Goal: Transaction & Acquisition: Book appointment/travel/reservation

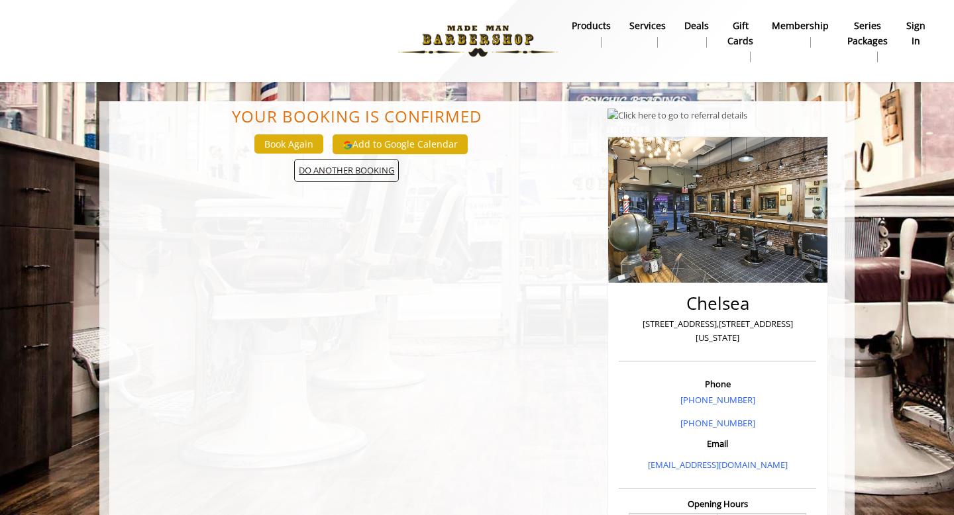
click at [347, 167] on span "DO ANOTHER BOOKING" at bounding box center [346, 170] width 105 height 23
click at [307, 158] on div "Book Again" at bounding box center [289, 144] width 78 height 29
click at [307, 151] on button "Book Again" at bounding box center [288, 143] width 69 height 19
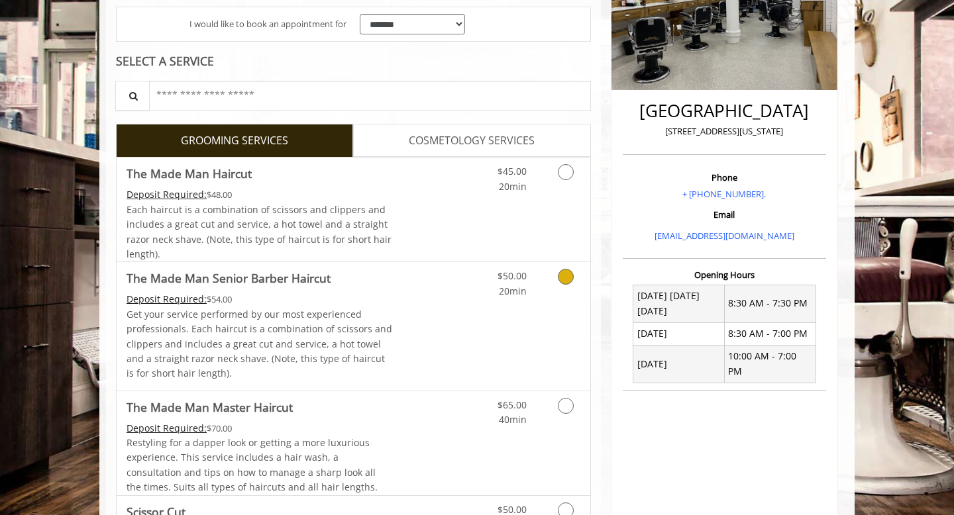
scroll to position [267, 0]
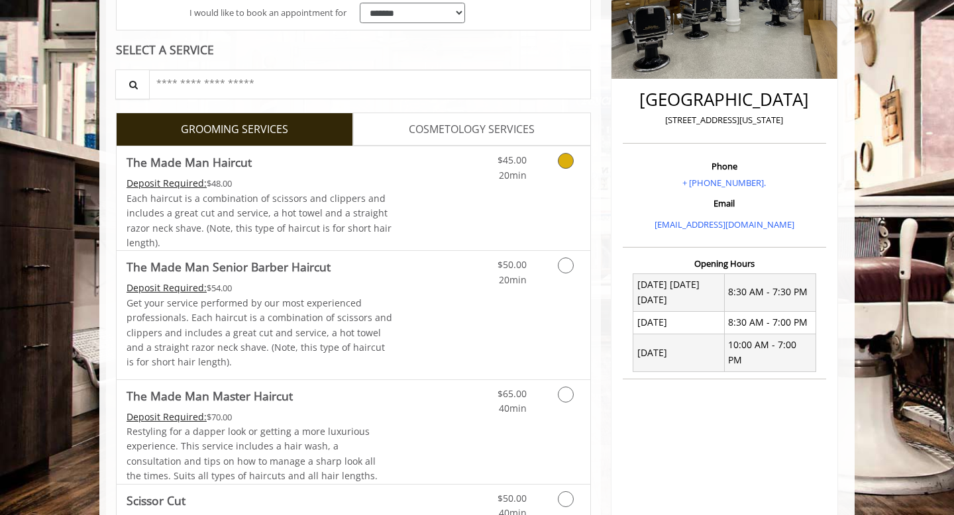
click at [564, 166] on icon "Grooming services" at bounding box center [566, 161] width 16 height 16
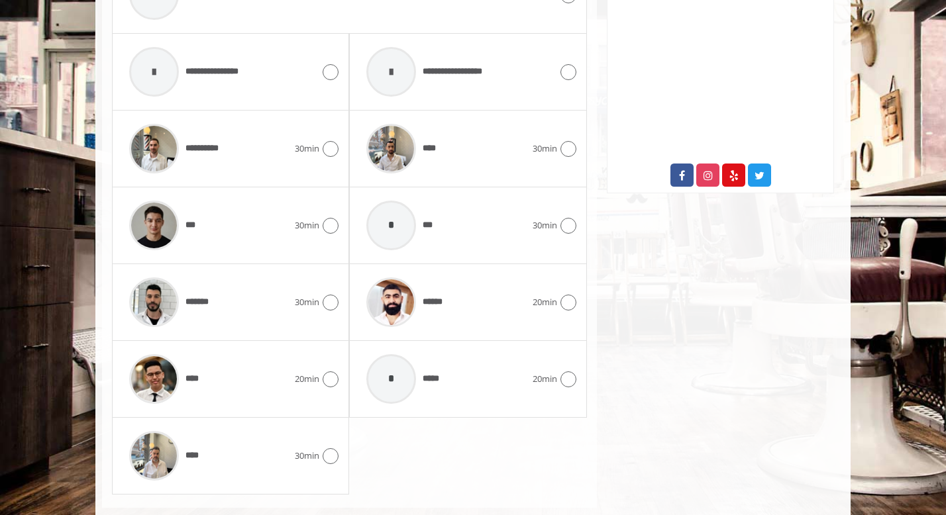
scroll to position [695, 0]
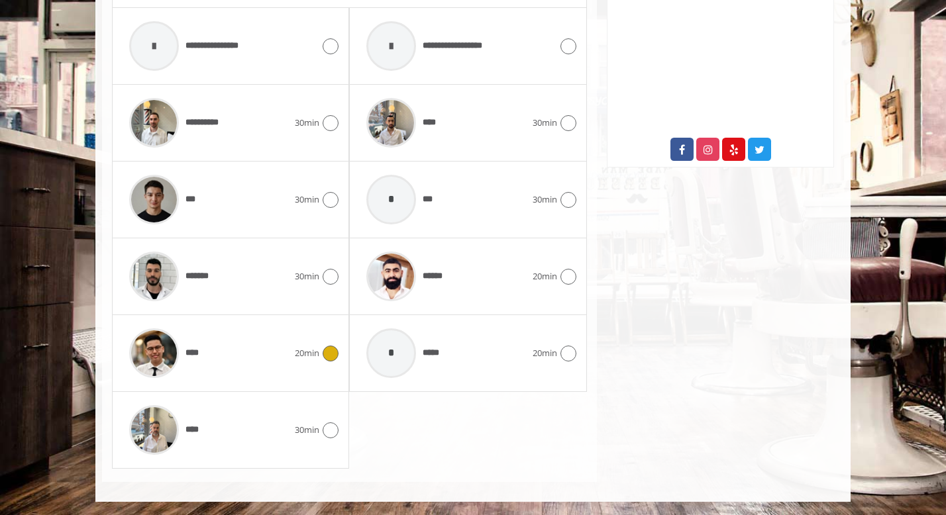
click at [336, 352] on icon at bounding box center [331, 354] width 16 height 16
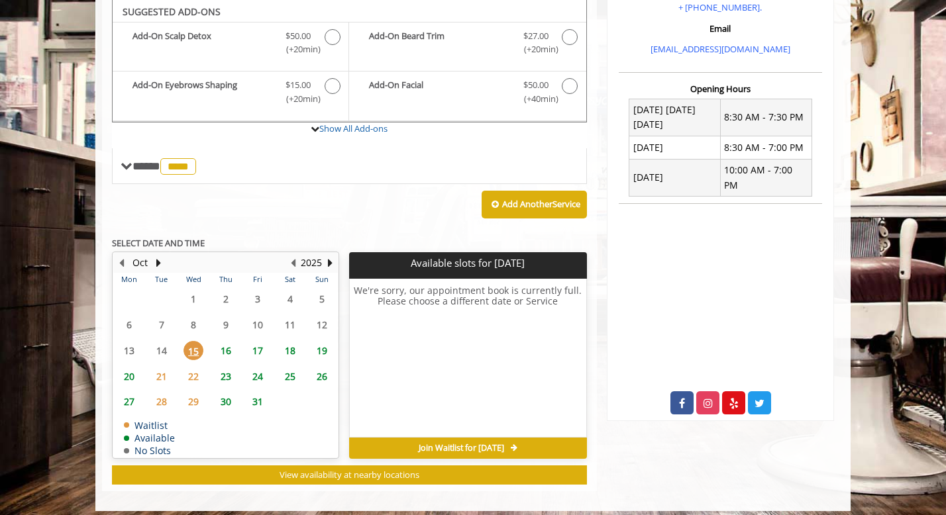
scroll to position [442, 0]
click at [255, 352] on span "17" at bounding box center [258, 350] width 20 height 19
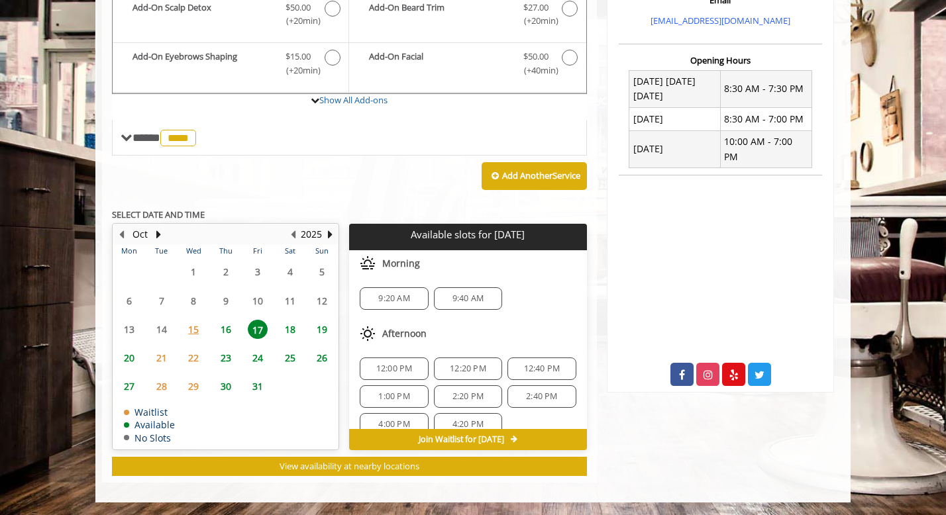
scroll to position [115, 0]
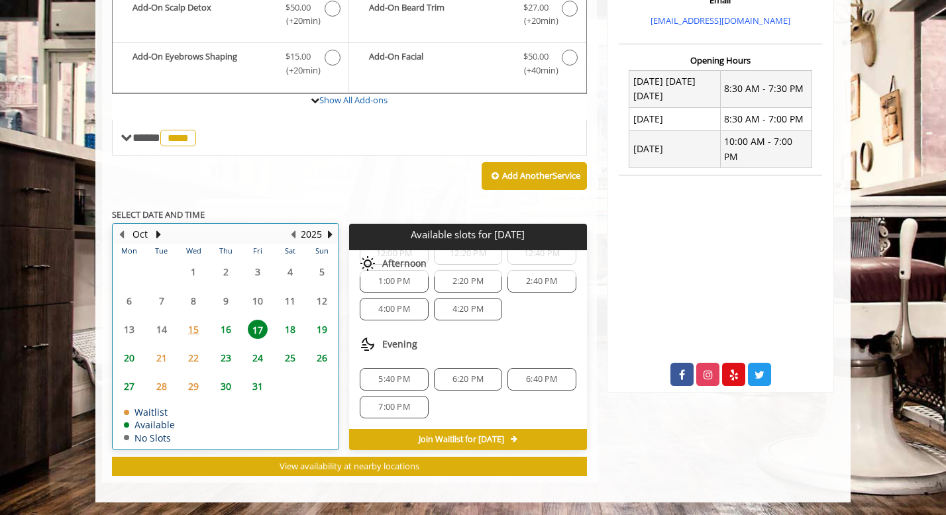
click at [278, 330] on div "18" at bounding box center [289, 329] width 26 height 19
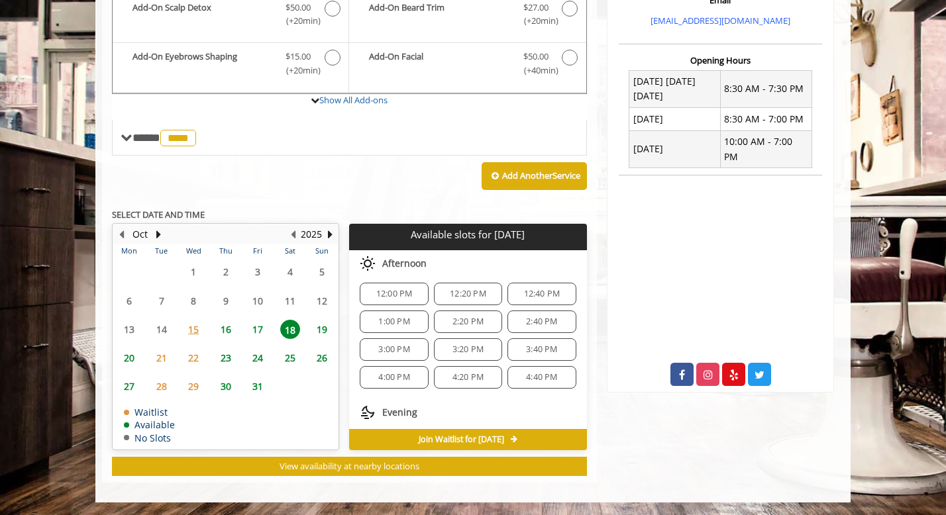
scroll to position [0, 0]
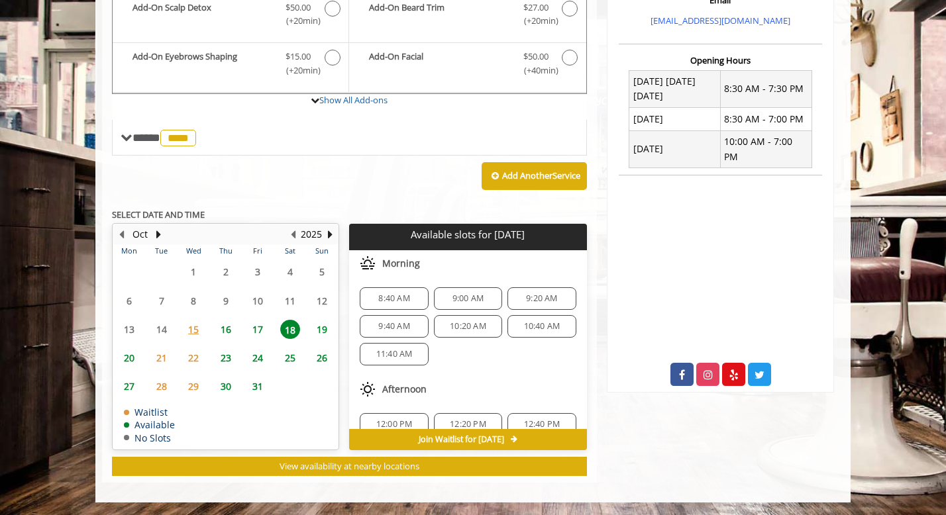
click at [262, 323] on span "17" at bounding box center [258, 329] width 20 height 19
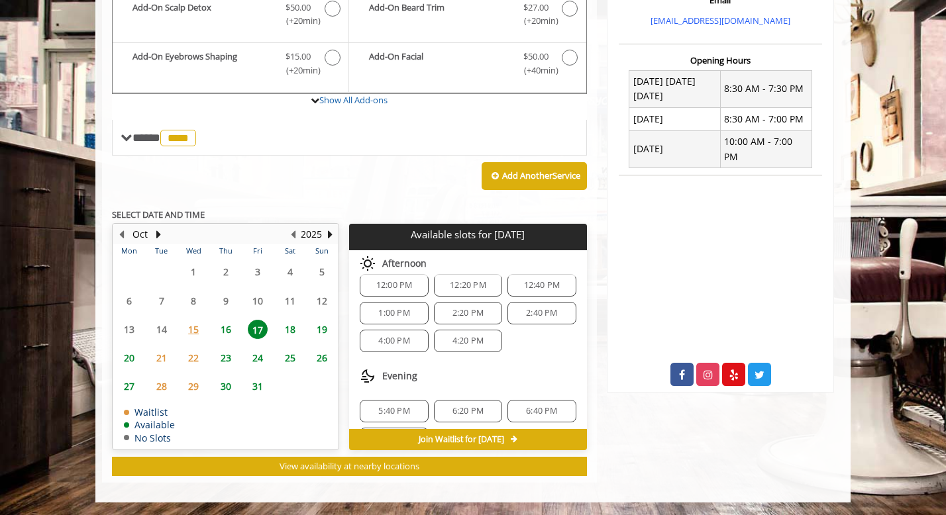
scroll to position [84, 0]
